Goal: Use online tool/utility: Utilize a website feature to perform a specific function

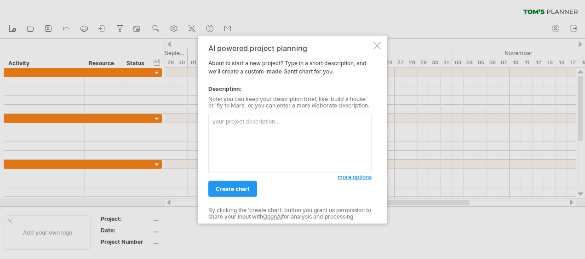
click at [269, 134] on textarea at bounding box center [289, 143] width 163 height 59
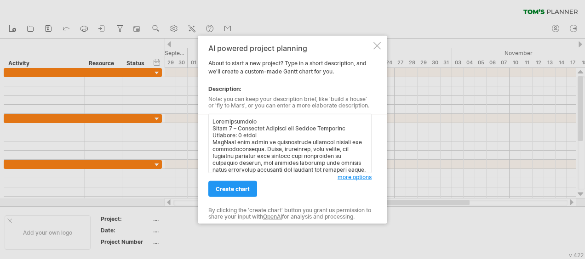
scroll to position [576, 0]
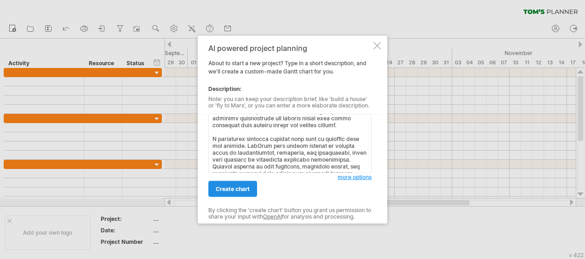
type textarea "Loremipsumdolo Sitam 1 – Consectet Adipisci eli Seddoe Temporinc Utlabore: 3 et…"
click at [241, 188] on span "create chart" at bounding box center [233, 189] width 34 height 7
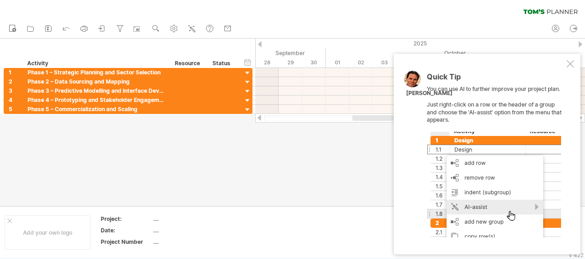
click at [570, 61] on div at bounding box center [569, 63] width 7 height 7
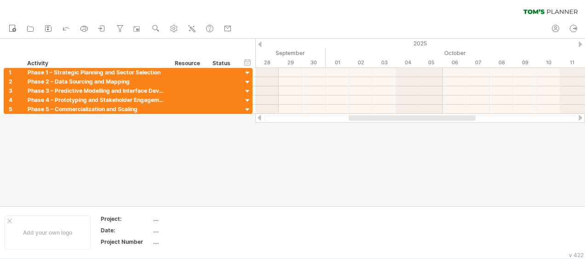
drag, startPoint x: 441, startPoint y: 117, endPoint x: 438, endPoint y: 144, distance: 27.8
click at [438, 144] on div "Trying to reach [DOMAIN_NAME] Connected again... 0% clear filter new 1" at bounding box center [292, 129] width 585 height 259
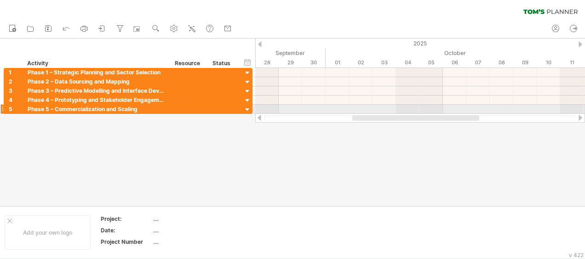
click at [248, 111] on div at bounding box center [247, 110] width 9 height 9
click at [246, 109] on div at bounding box center [247, 110] width 9 height 9
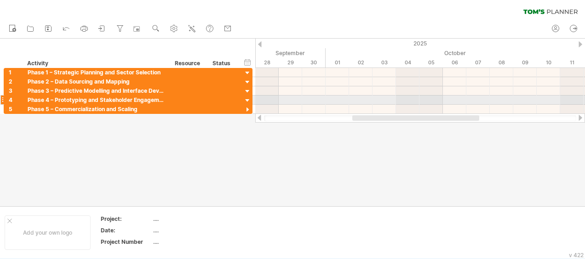
click at [247, 102] on div at bounding box center [247, 101] width 9 height 9
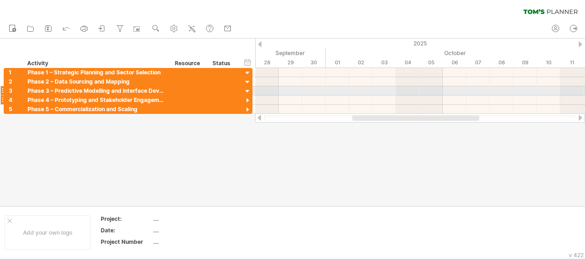
click at [247, 95] on div at bounding box center [247, 91] width 9 height 9
click at [247, 90] on div at bounding box center [247, 91] width 9 height 9
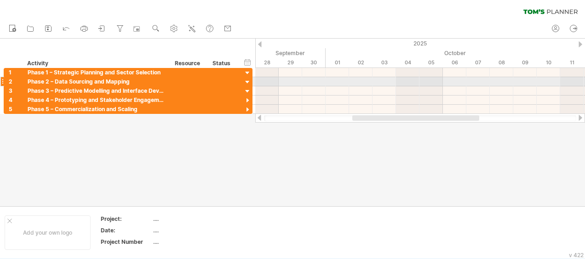
click at [245, 81] on div at bounding box center [247, 82] width 9 height 9
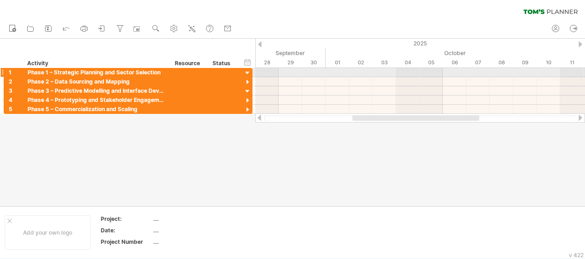
click at [246, 74] on div at bounding box center [247, 73] width 9 height 9
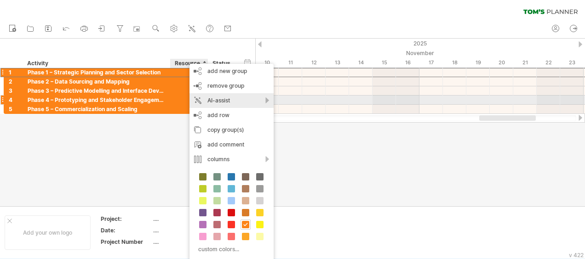
click at [219, 101] on div "AI-assist" at bounding box center [231, 100] width 84 height 15
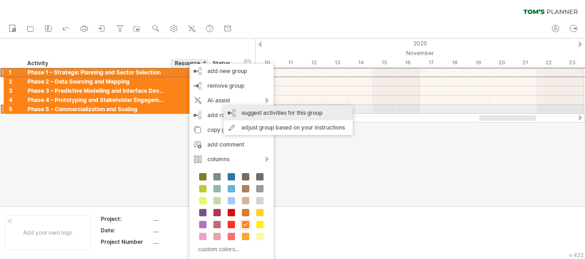
click at [252, 108] on div "suggest activities for this group" at bounding box center [287, 113] width 129 height 15
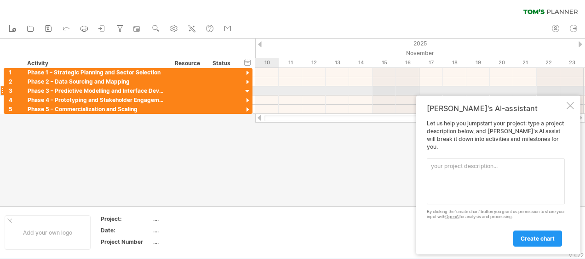
click at [245, 90] on div at bounding box center [247, 91] width 9 height 9
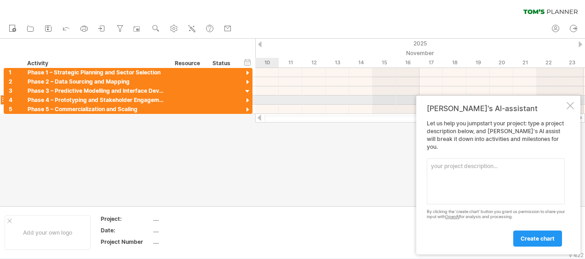
click at [247, 98] on div at bounding box center [247, 101] width 9 height 9
click at [248, 106] on div at bounding box center [247, 110] width 9 height 9
click at [522, 182] on textarea at bounding box center [496, 182] width 138 height 46
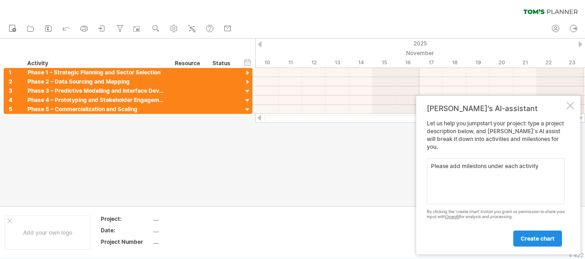
type textarea "Please add milestons under each activity"
click at [529, 234] on link "create chart" at bounding box center [537, 239] width 49 height 16
